Goal: Transaction & Acquisition: Book appointment/travel/reservation

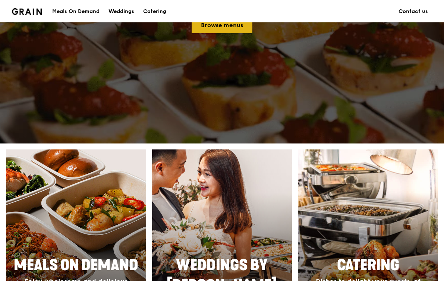
scroll to position [292, 0]
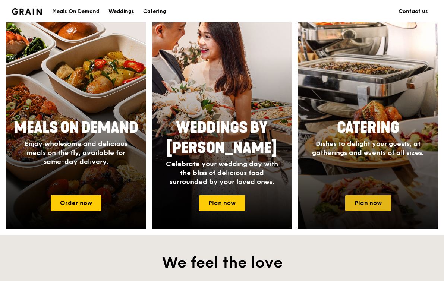
click at [357, 201] on link "Plan now" at bounding box center [368, 203] width 46 height 16
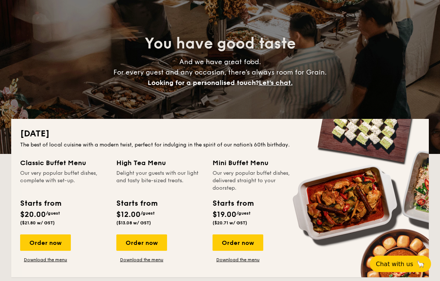
scroll to position [56, 0]
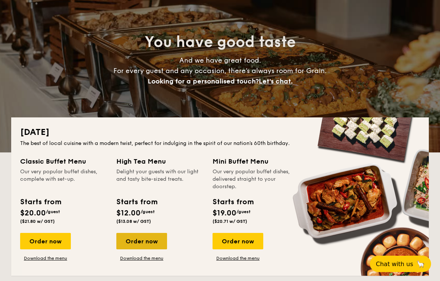
click at [145, 244] on div "Order now" at bounding box center [141, 241] width 51 height 16
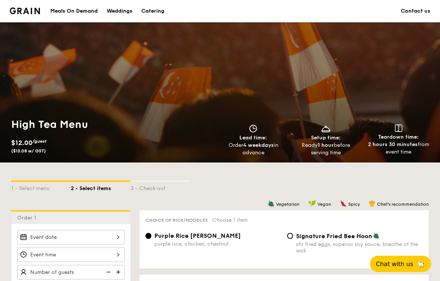
scroll to position [155, 0]
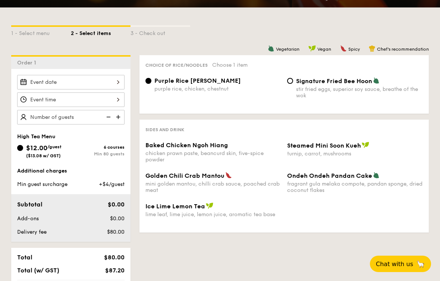
click at [106, 77] on div at bounding box center [70, 82] width 107 height 15
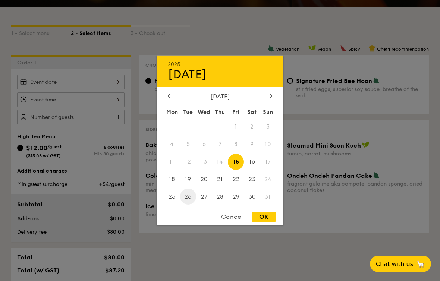
click at [189, 197] on span "26" at bounding box center [188, 197] width 16 height 16
click at [258, 216] on div "OK" at bounding box center [264, 217] width 24 height 10
type input "Aug 26, 2025"
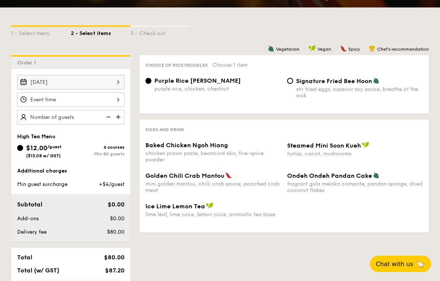
click at [111, 114] on img at bounding box center [107, 117] width 11 height 14
click at [119, 118] on img at bounding box center [118, 117] width 11 height 14
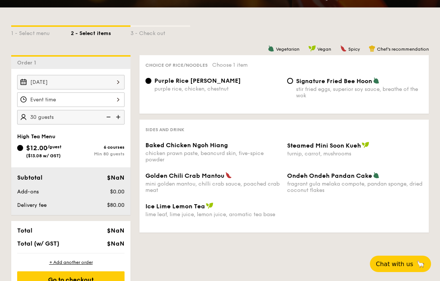
click at [119, 118] on img at bounding box center [118, 117] width 11 height 14
click at [119, 117] on img at bounding box center [118, 117] width 11 height 14
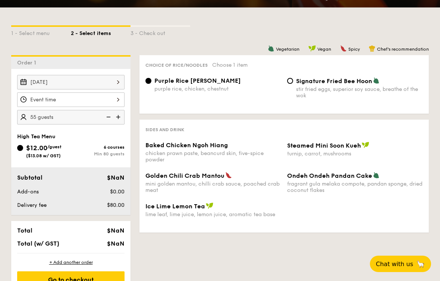
click at [119, 117] on img at bounding box center [118, 117] width 11 height 14
type input "65 guests"
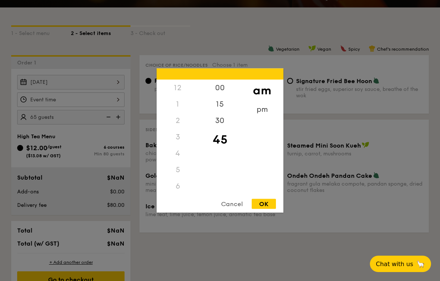
click at [119, 94] on div "12 1 2 3 4 5 6 7 8 9 10 11 00 15 30 45 am pm Cancel OK" at bounding box center [70, 99] width 107 height 15
click at [176, 109] on div "4" at bounding box center [178, 104] width 42 height 16
click at [177, 188] on div "9" at bounding box center [178, 194] width 42 height 22
click at [179, 186] on div "9" at bounding box center [178, 189] width 42 height 22
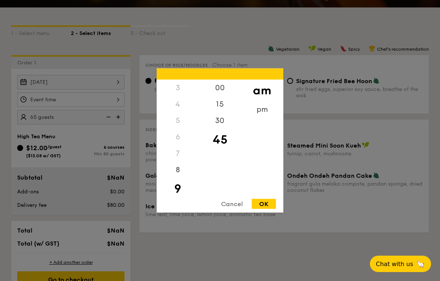
click at [175, 105] on div "4" at bounding box center [178, 104] width 42 height 16
click at [256, 113] on div "pm" at bounding box center [262, 112] width 42 height 22
click at [176, 133] on div "3" at bounding box center [178, 131] width 42 height 22
click at [220, 88] on div "00" at bounding box center [220, 91] width 42 height 22
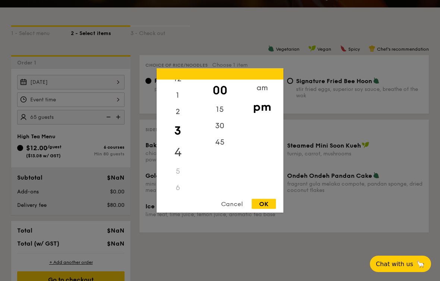
click at [178, 147] on div "4" at bounding box center [178, 153] width 42 height 22
click at [271, 204] on div "OK" at bounding box center [264, 204] width 24 height 10
type input "4:00PM"
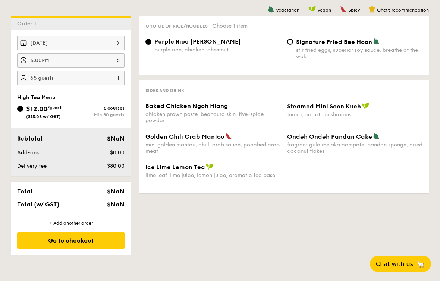
scroll to position [197, 0]
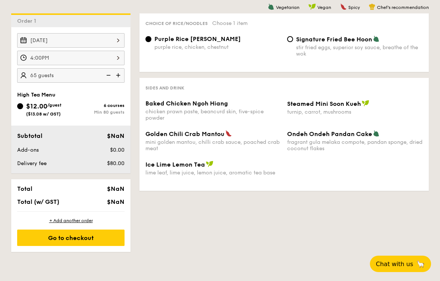
click at [119, 74] on img at bounding box center [118, 75] width 11 height 14
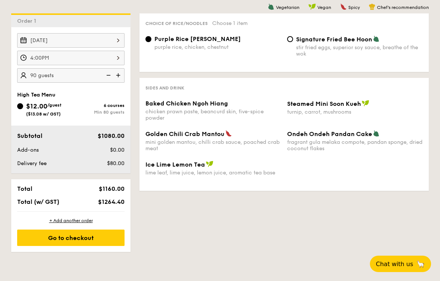
click at [117, 74] on img at bounding box center [118, 75] width 11 height 14
click at [107, 75] on img at bounding box center [107, 75] width 11 height 14
type input "90 guests"
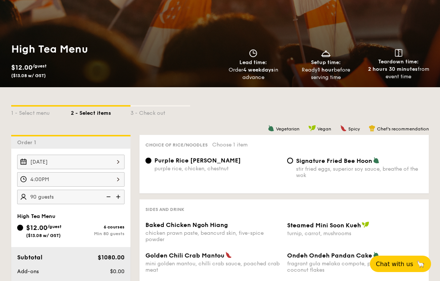
scroll to position [75, 0]
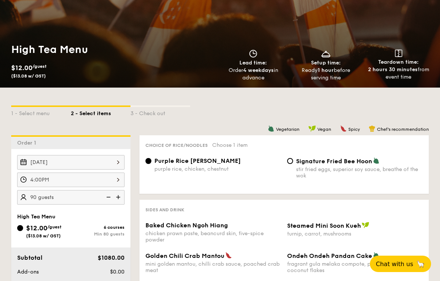
click at [309, 229] on div "Steamed Mini Soon Kueh turnip, carrot, mushrooms" at bounding box center [355, 229] width 136 height 15
click at [290, 162] on input "Signature Fried Bee Hoon stir fried eggs, superior soy sauce, breathe of the wok" at bounding box center [290, 161] width 6 height 6
radio input "true"
click at [171, 161] on span "Purple Rice Loh Mai Kai" at bounding box center [197, 160] width 86 height 7
click at [151, 161] on input "Purple Rice Loh Mai Kai purple rice, chicken, chestnut" at bounding box center [148, 161] width 6 height 6
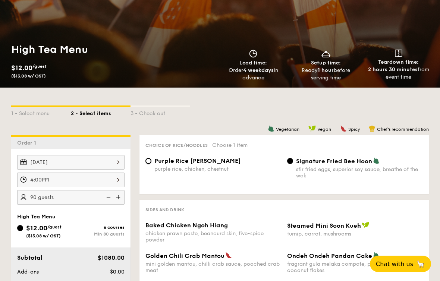
radio input "true"
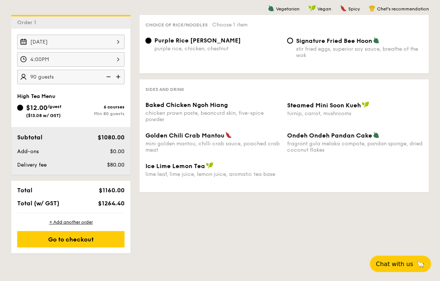
scroll to position [195, 0]
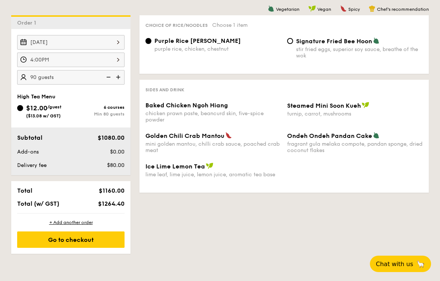
click at [119, 77] on img at bounding box center [118, 77] width 11 height 14
click at [122, 78] on img at bounding box center [118, 77] width 11 height 14
click at [111, 78] on img at bounding box center [107, 77] width 11 height 14
type input "90 guests"
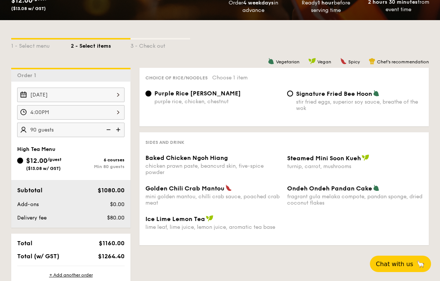
scroll to position [0, 0]
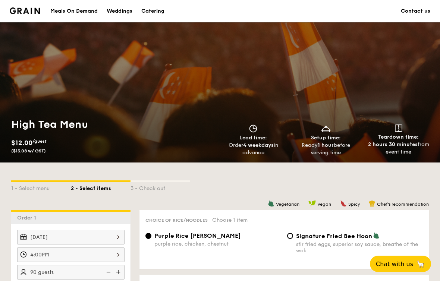
click at [154, 9] on div "Catering" at bounding box center [152, 11] width 23 height 22
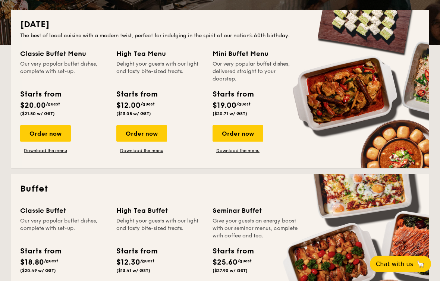
scroll to position [249, 0]
